Goal: Transaction & Acquisition: Subscribe to service/newsletter

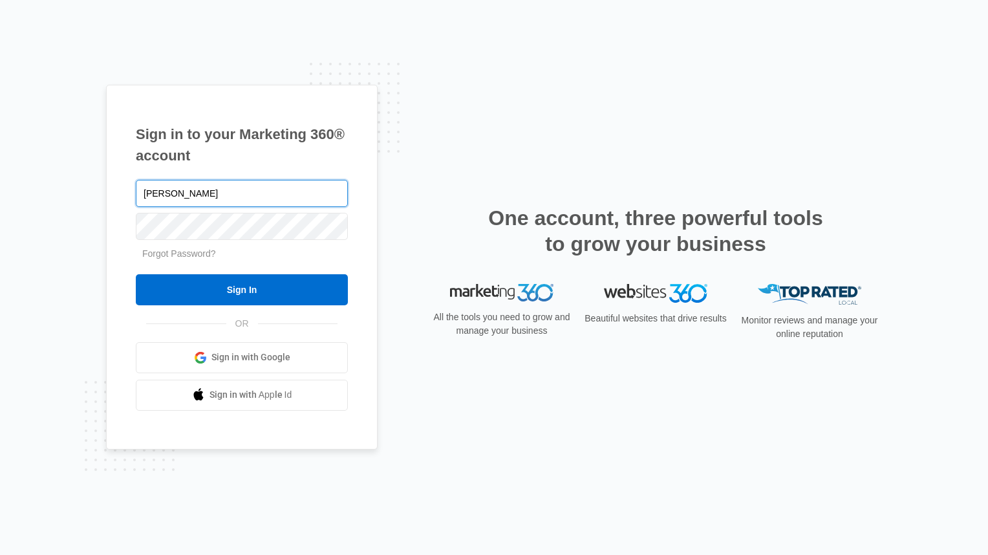
type input "[EMAIL_ADDRESS][DOMAIN_NAME]"
click at [136, 274] on input "Sign In" at bounding box center [242, 289] width 212 height 31
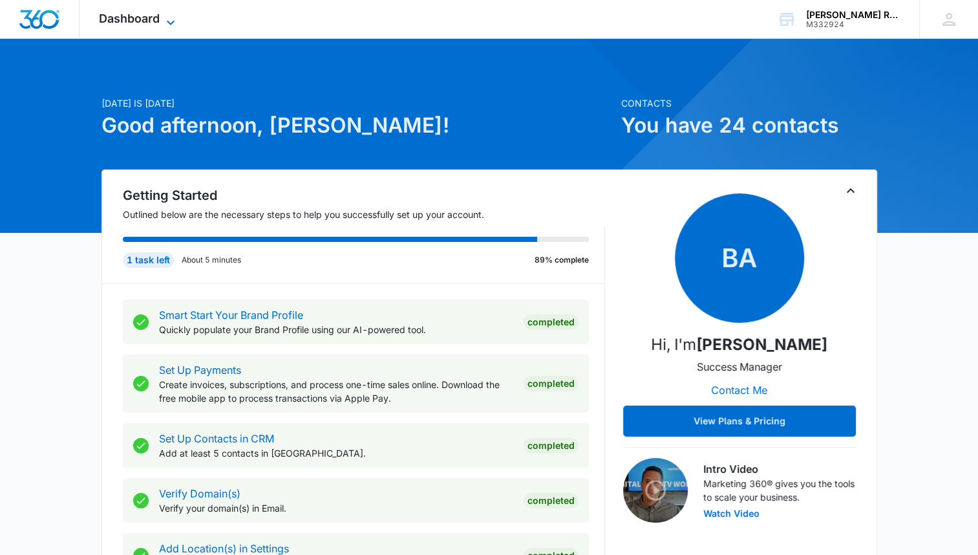
click at [151, 19] on span "Dashboard" at bounding box center [129, 19] width 61 height 14
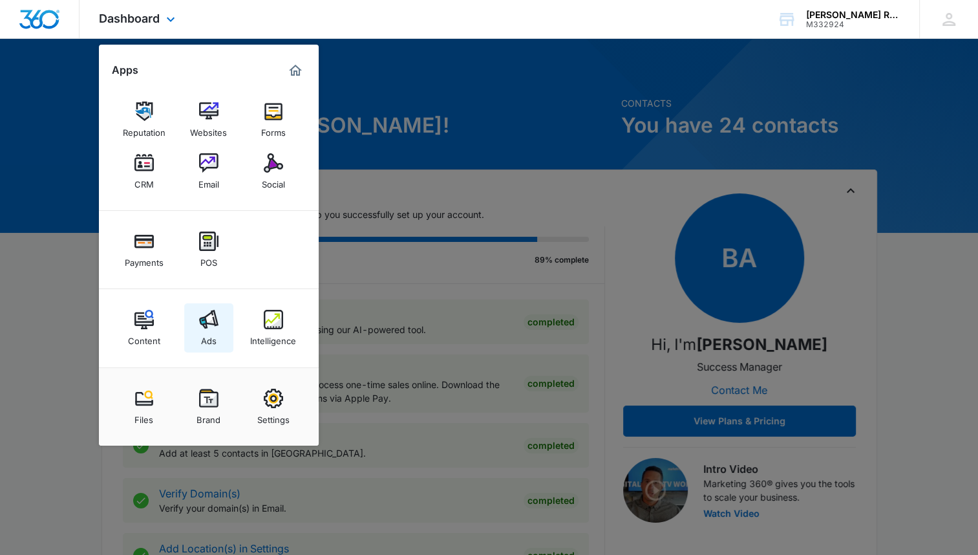
click at [205, 327] on img at bounding box center [208, 319] width 19 height 19
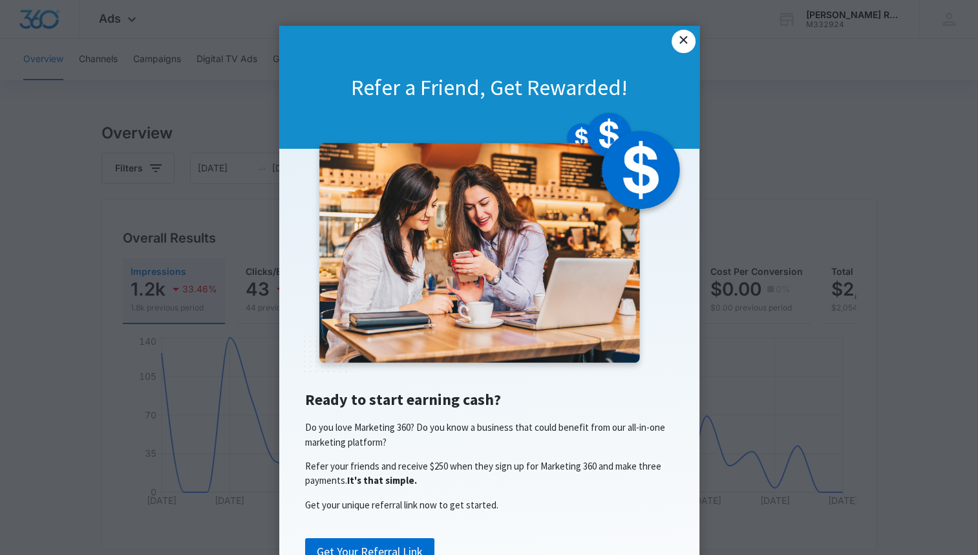
click at [678, 43] on link "×" at bounding box center [683, 41] width 23 height 23
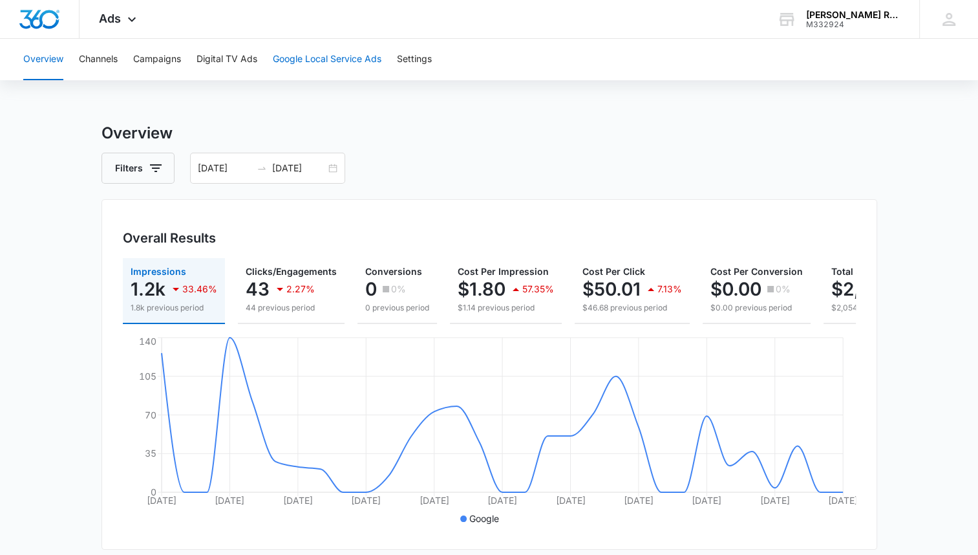
click at [304, 59] on button "Google Local Service Ads" at bounding box center [327, 59] width 109 height 41
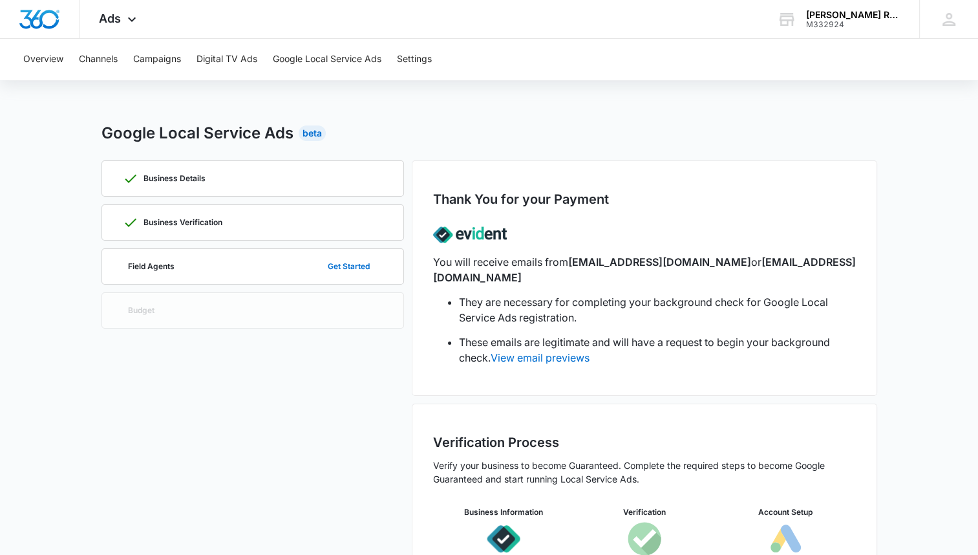
scroll to position [67, 0]
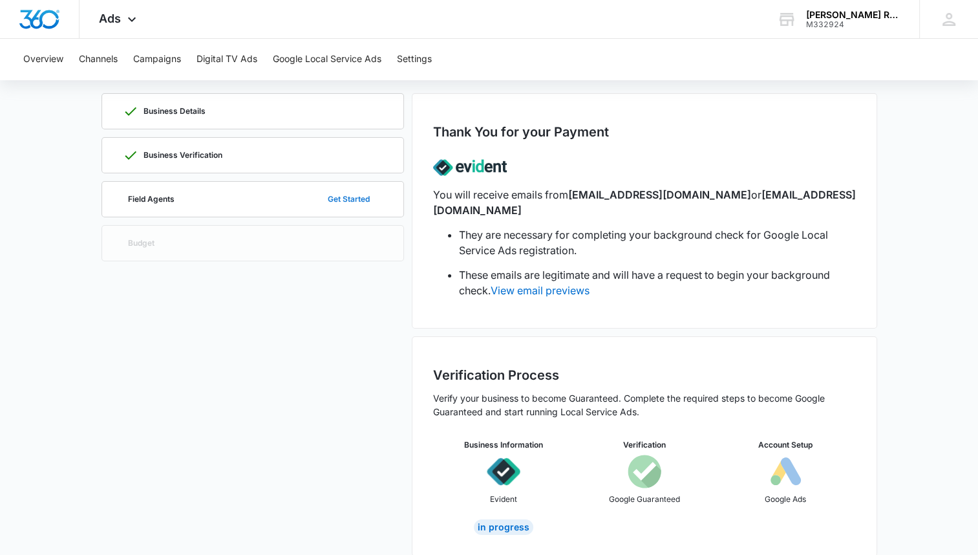
click at [345, 198] on button "Get Started" at bounding box center [349, 199] width 68 height 31
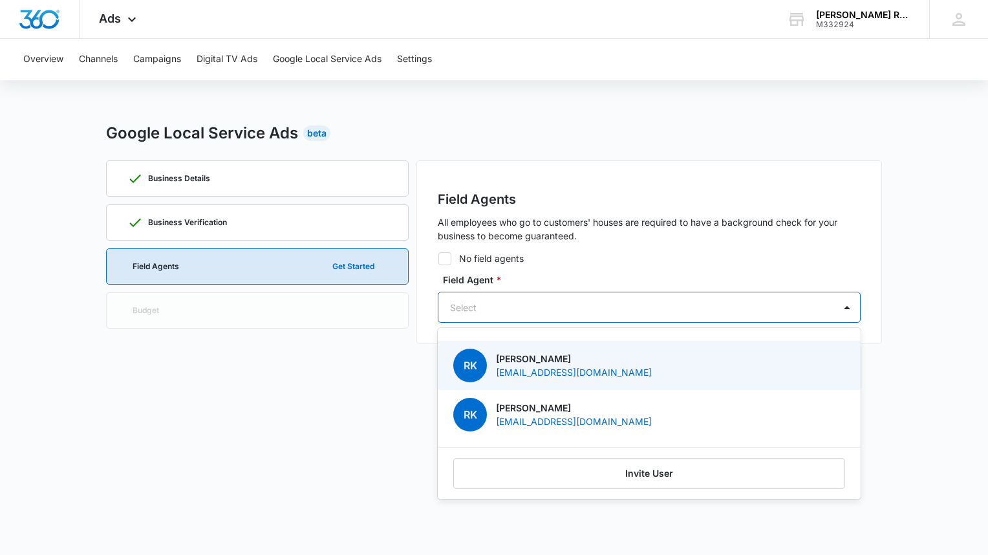
click at [639, 309] on div at bounding box center [633, 307] width 367 height 16
click at [607, 363] on div "RK Rebecca Kirby kirbybla17@gmail.com" at bounding box center [647, 365] width 389 height 34
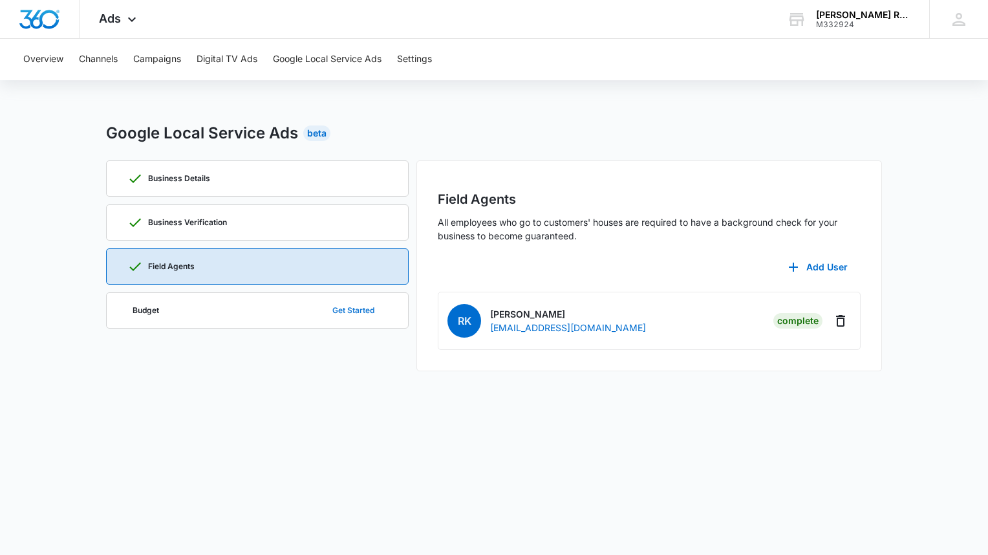
click at [358, 310] on button "Get Started" at bounding box center [353, 310] width 68 height 31
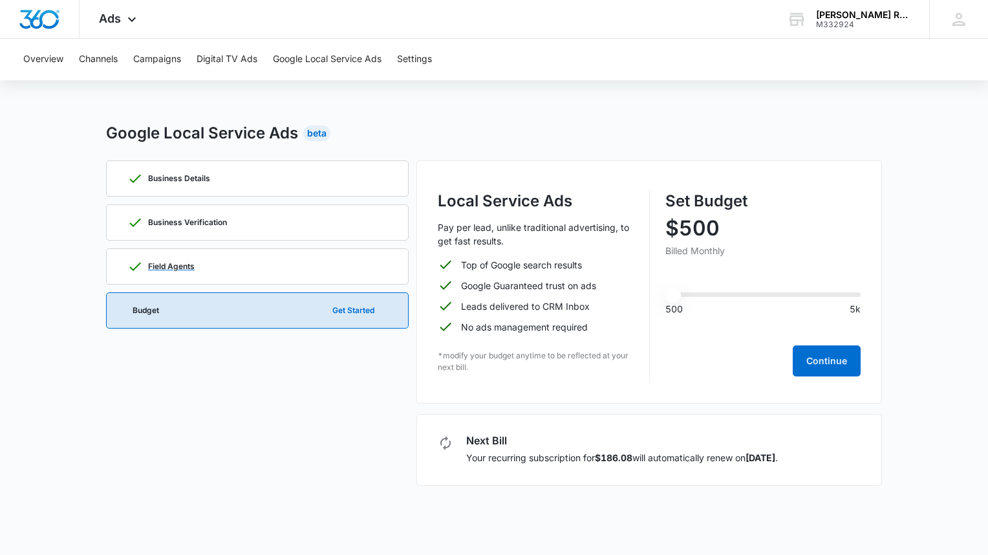
click at [330, 258] on div "Field Agents" at bounding box center [257, 266] width 260 height 35
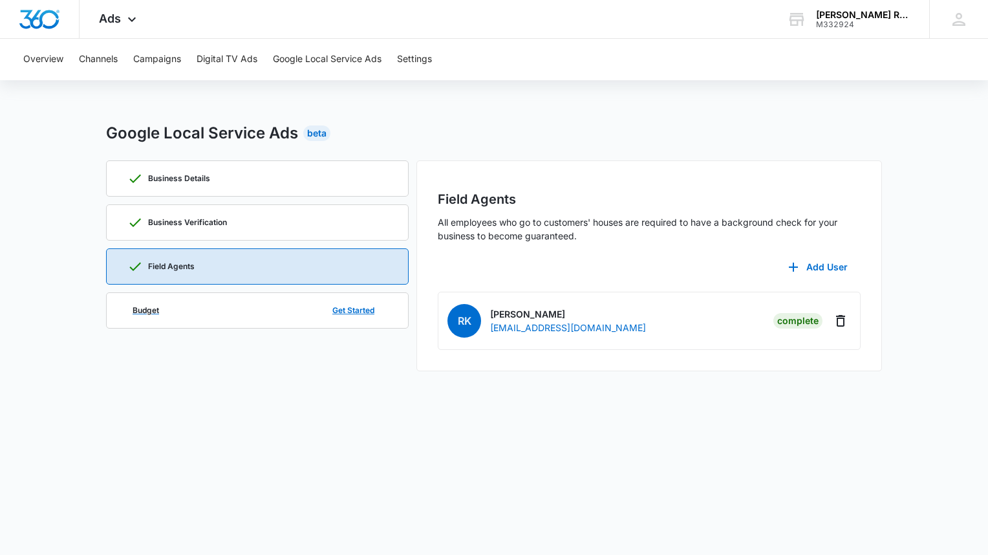
click at [297, 313] on div "Budget Get Started" at bounding box center [257, 310] width 260 height 35
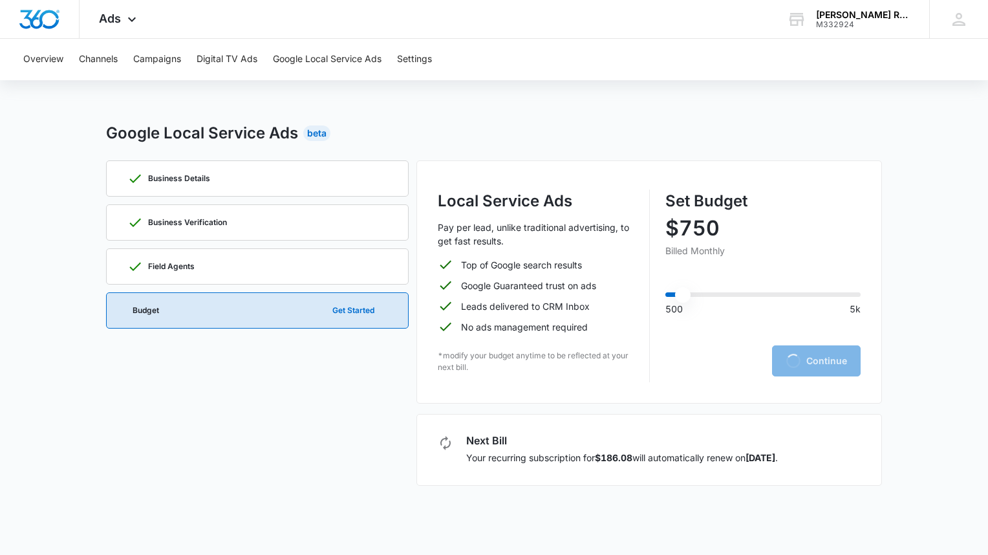
type input "500"
drag, startPoint x: 674, startPoint y: 299, endPoint x: 655, endPoint y: 296, distance: 18.3
click at [665, 296] on input "range" at bounding box center [763, 294] width 196 height 5
click at [829, 365] on button "Continue" at bounding box center [826, 360] width 68 height 31
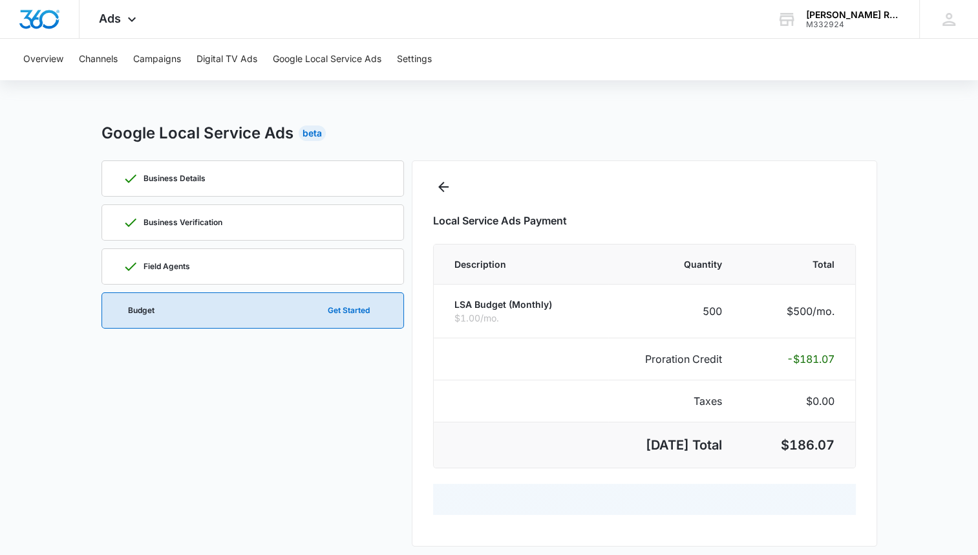
select select "pm_1Rb6ZIA4n8RTgNjUdHu7DPir"
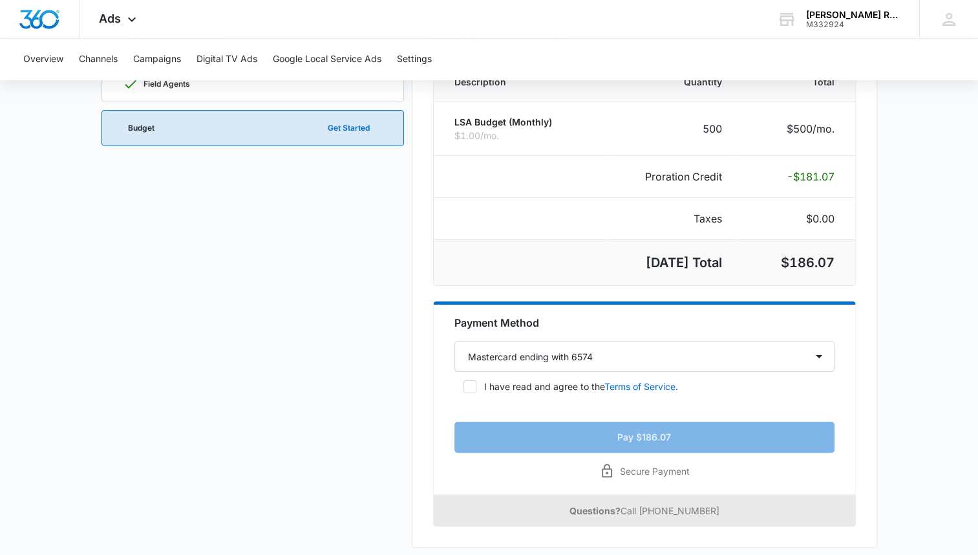
scroll to position [191, 0]
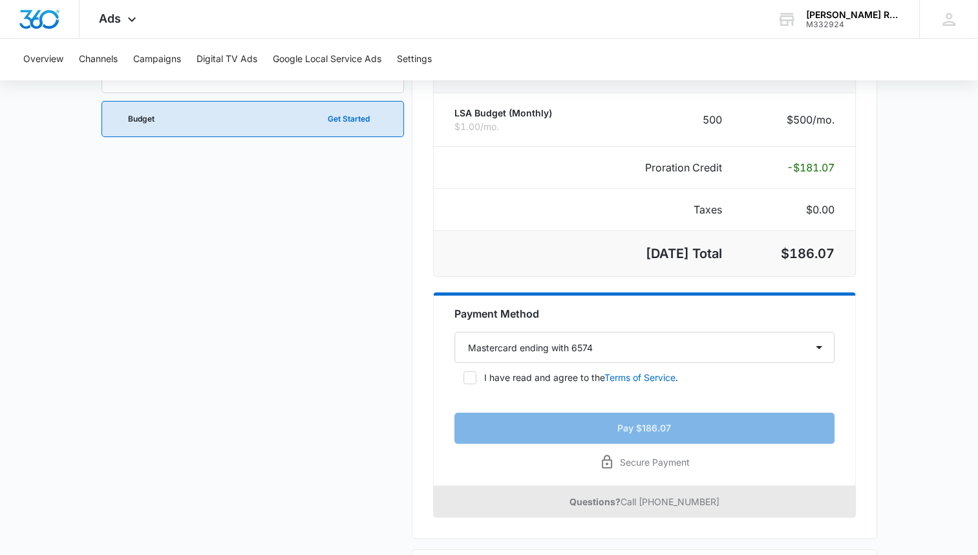
click at [468, 374] on icon at bounding box center [470, 378] width 12 height 12
click at [463, 374] on input "I have read and agree to the Terms of Service ." at bounding box center [458, 377] width 9 height 9
checkbox input "true"
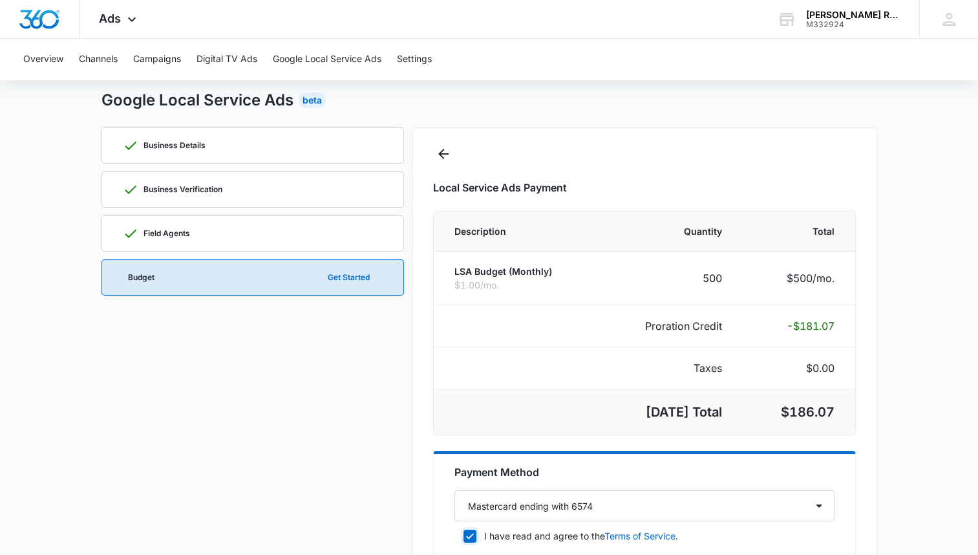
scroll to position [0, 0]
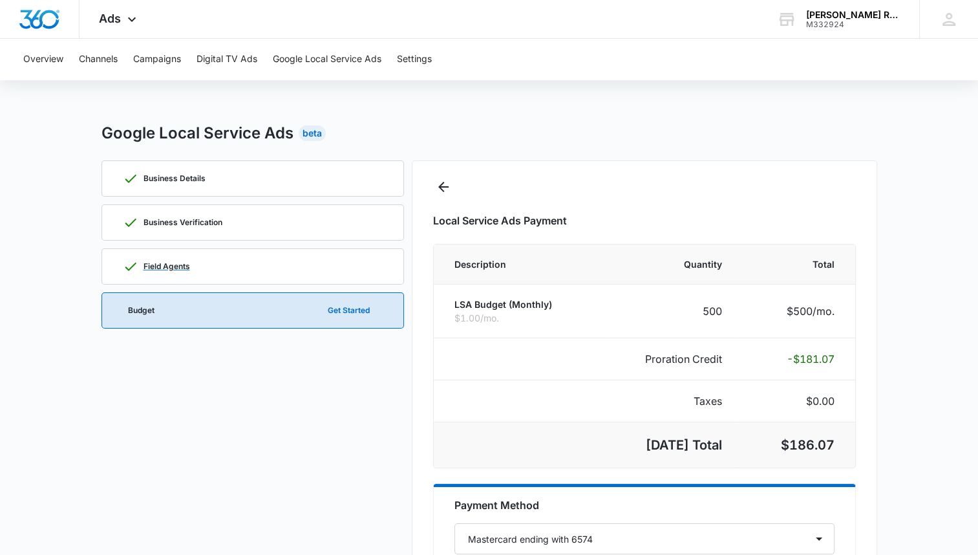
click at [245, 265] on div "Field Agents" at bounding box center [253, 266] width 260 height 35
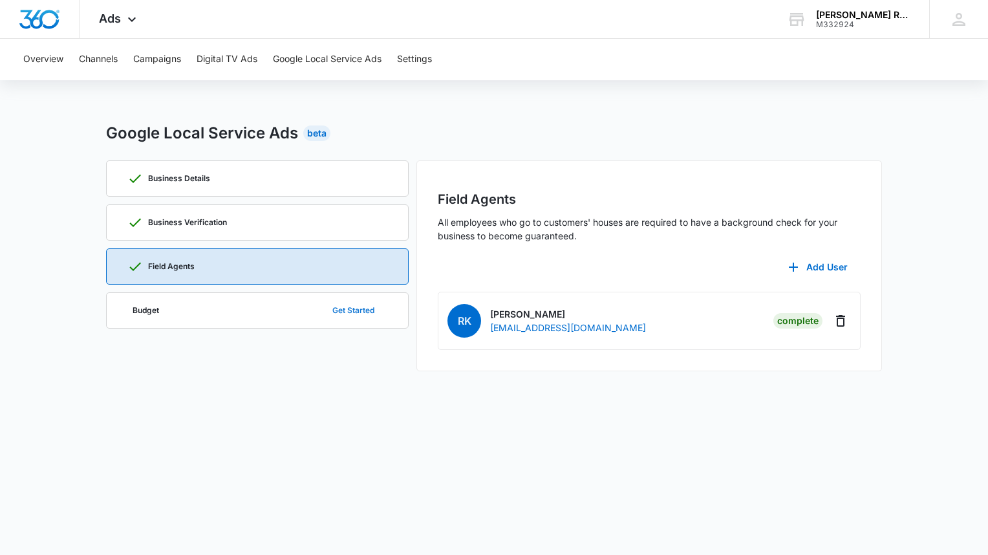
click at [347, 310] on button "Get Started" at bounding box center [353, 310] width 68 height 31
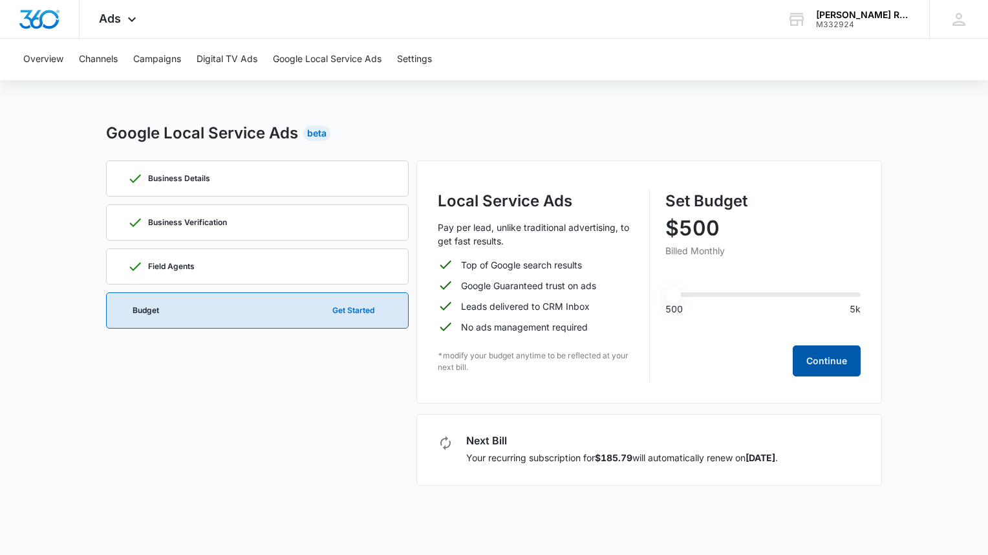
click at [833, 363] on button "Continue" at bounding box center [826, 360] width 68 height 31
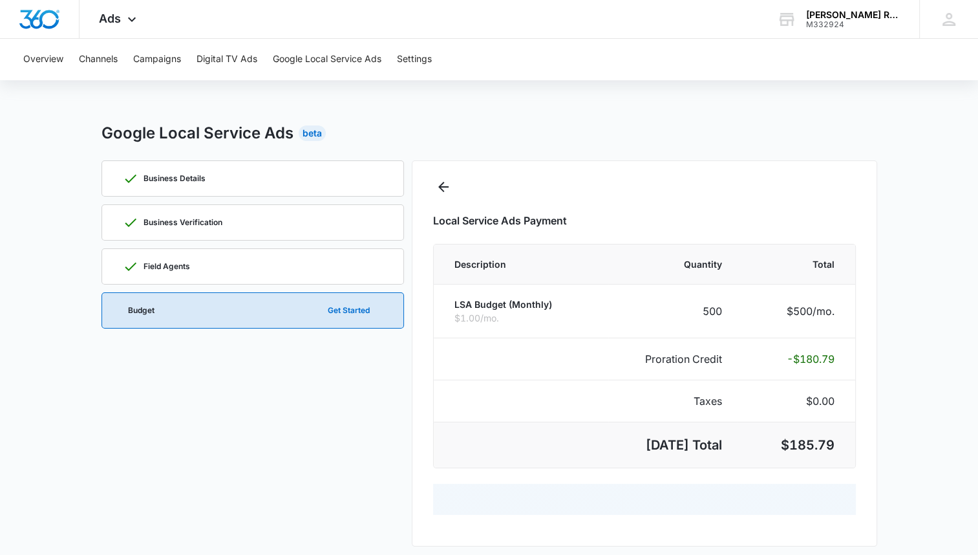
select select "pm_1Rb6ZIA4n8RTgNjUdHu7DPir"
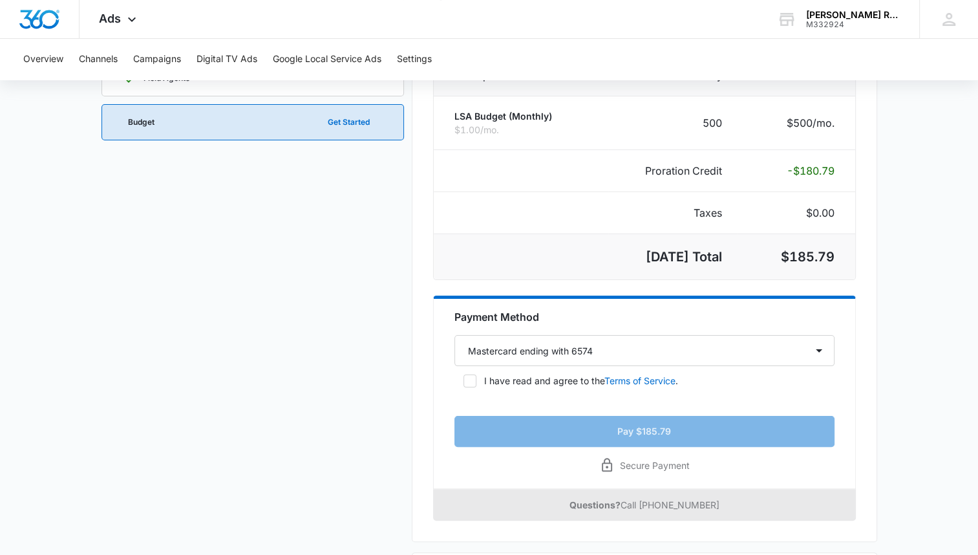
scroll to position [190, 0]
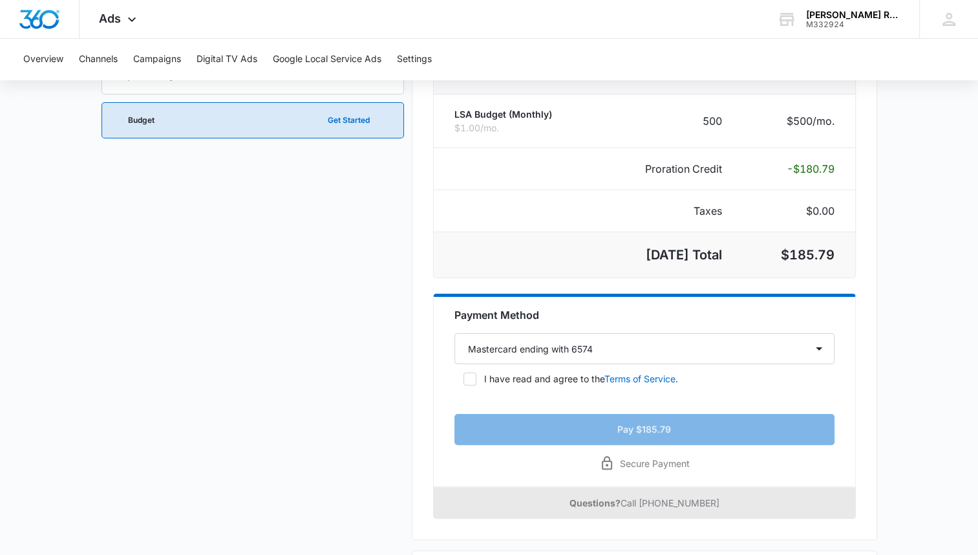
click at [476, 379] on label "I have read and agree to the Terms of Service ." at bounding box center [644, 379] width 380 height 14
click at [463, 379] on input "I have read and agree to the Terms of Service ." at bounding box center [458, 378] width 9 height 9
checkbox input "true"
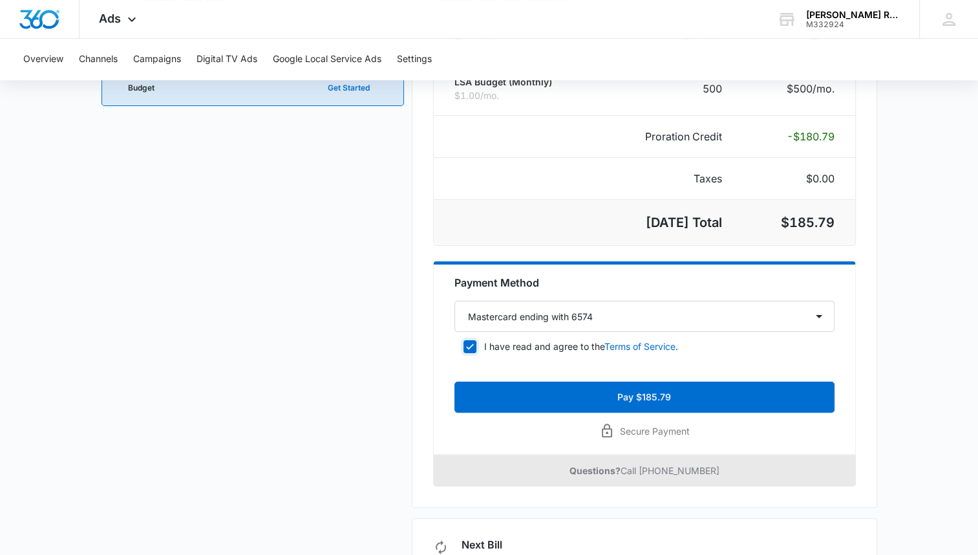
scroll to position [269, 0]
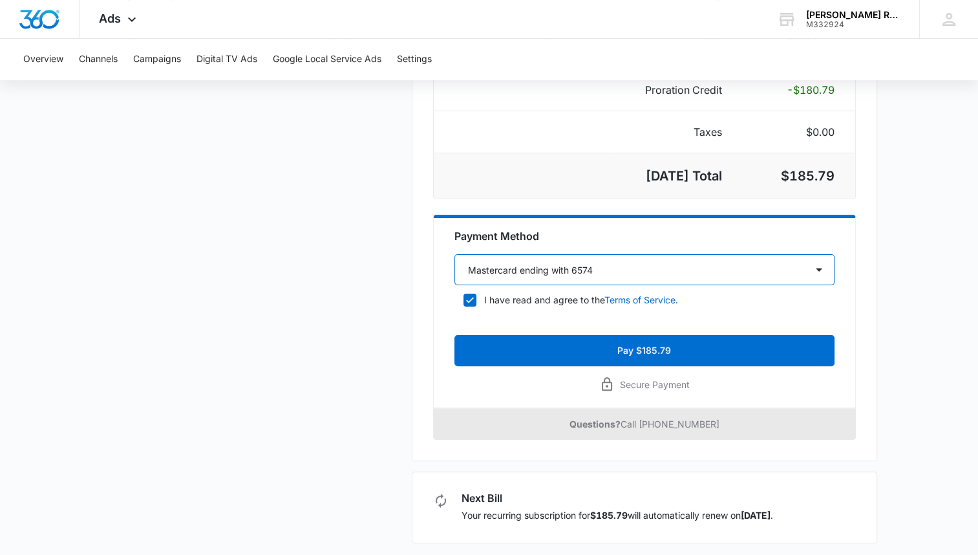
click at [813, 263] on select "Select a payment method Mastercard ending with 6574 New payment method" at bounding box center [644, 269] width 380 height 31
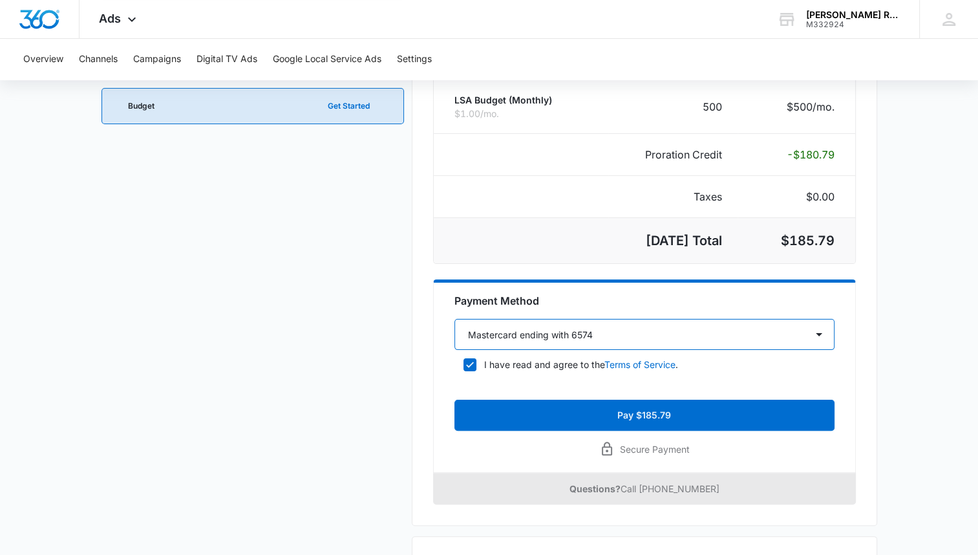
scroll to position [271, 0]
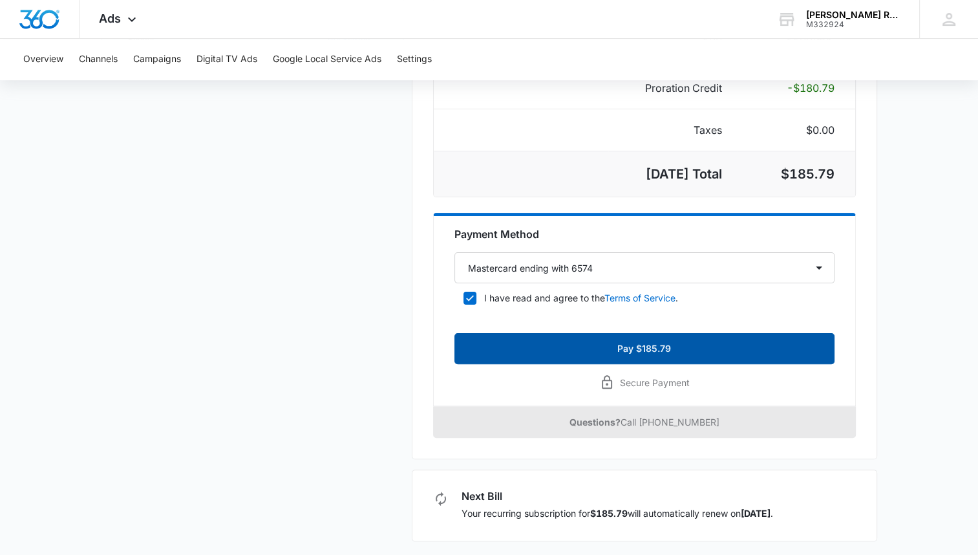
click at [801, 348] on button "Pay $185.79" at bounding box center [644, 348] width 380 height 31
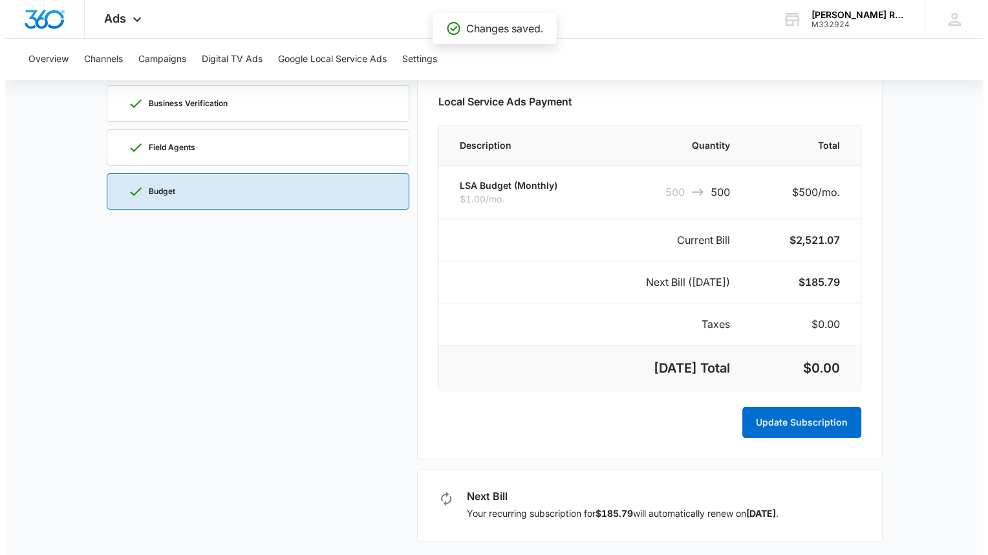
scroll to position [0, 0]
